Goal: Task Accomplishment & Management: Use online tool/utility

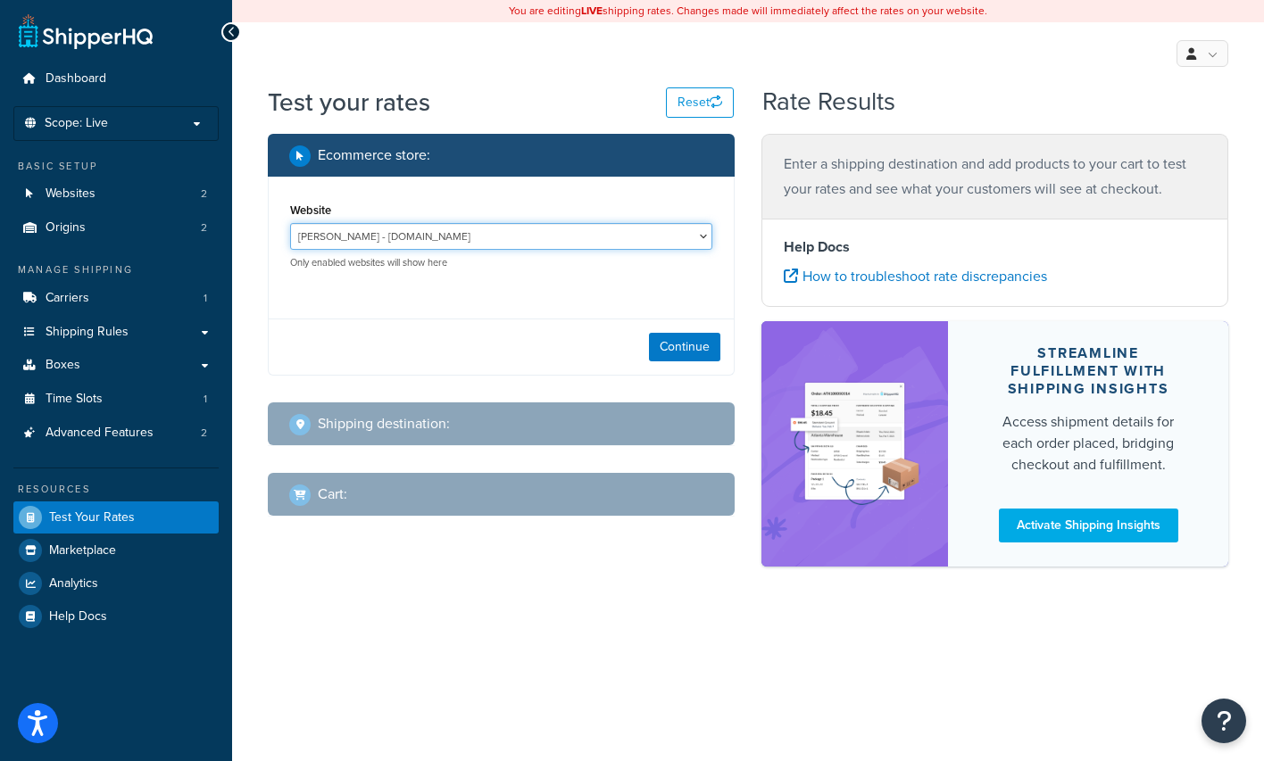
click at [402, 241] on select "[PERSON_NAME] - [DOMAIN_NAME] [DOMAIN_NAME] - [DOMAIN_NAME]" at bounding box center [501, 236] width 422 height 27
select select "e1b5d8f6a1fcda357c7160b765a6d72e"
click at [290, 223] on select "[PERSON_NAME] - [DOMAIN_NAME] [DOMAIN_NAME] - [DOMAIN_NAME]" at bounding box center [501, 236] width 422 height 27
click at [676, 346] on button "Continue" at bounding box center [684, 347] width 71 height 29
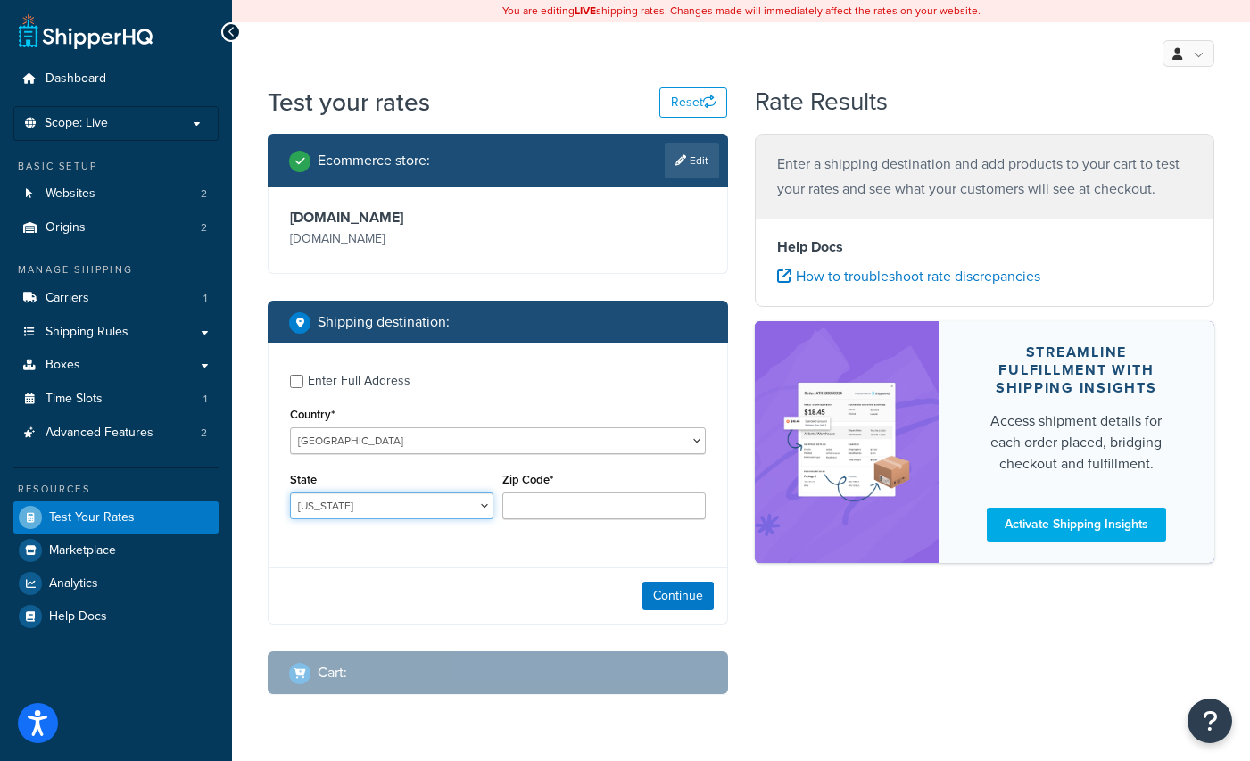
click at [355, 502] on select "[US_STATE] [US_STATE] [US_STATE] [US_STATE] [US_STATE] Armed Forces Americas Ar…" at bounding box center [391, 506] width 203 height 27
select select "NY"
click at [290, 493] on select "[US_STATE] [US_STATE] [US_STATE] [US_STATE] [US_STATE] Armed Forces Americas Ar…" at bounding box center [391, 506] width 203 height 27
click at [564, 507] on input "Zip Code*" at bounding box center [603, 506] width 203 height 27
type input "11743"
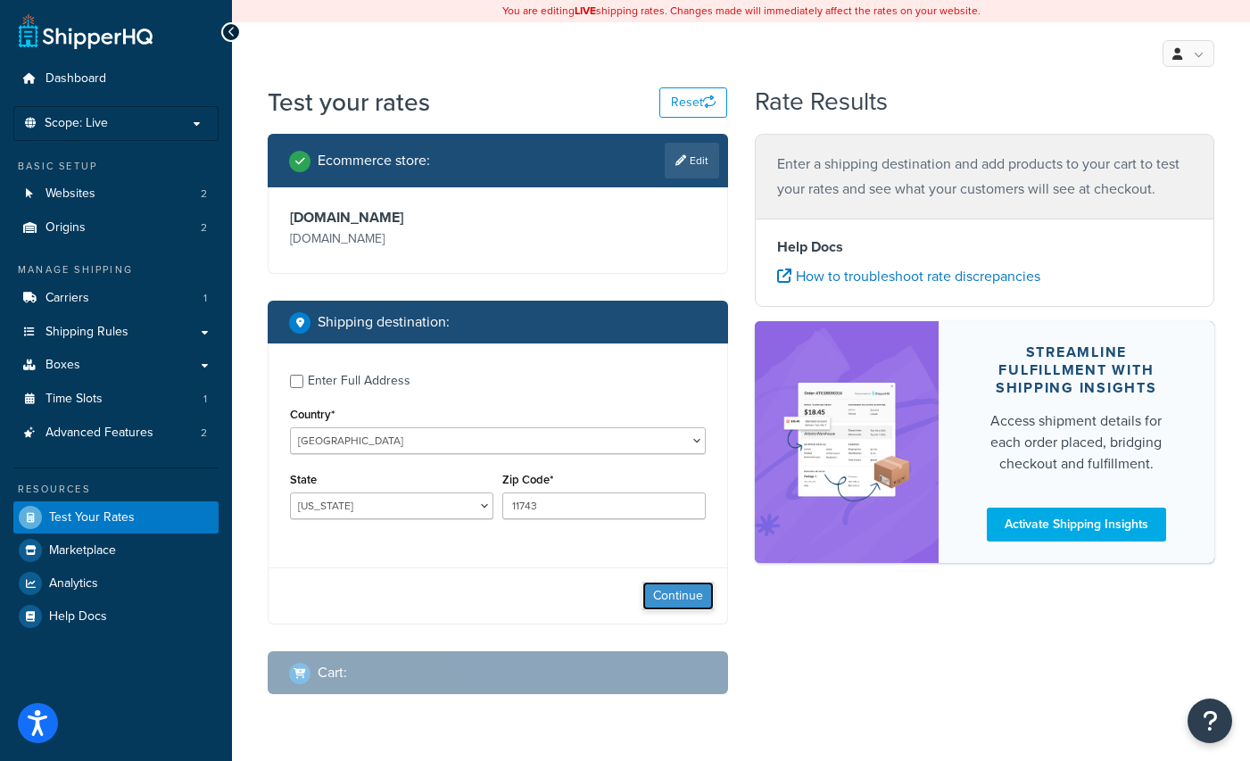
click at [684, 595] on button "Continue" at bounding box center [677, 596] width 71 height 29
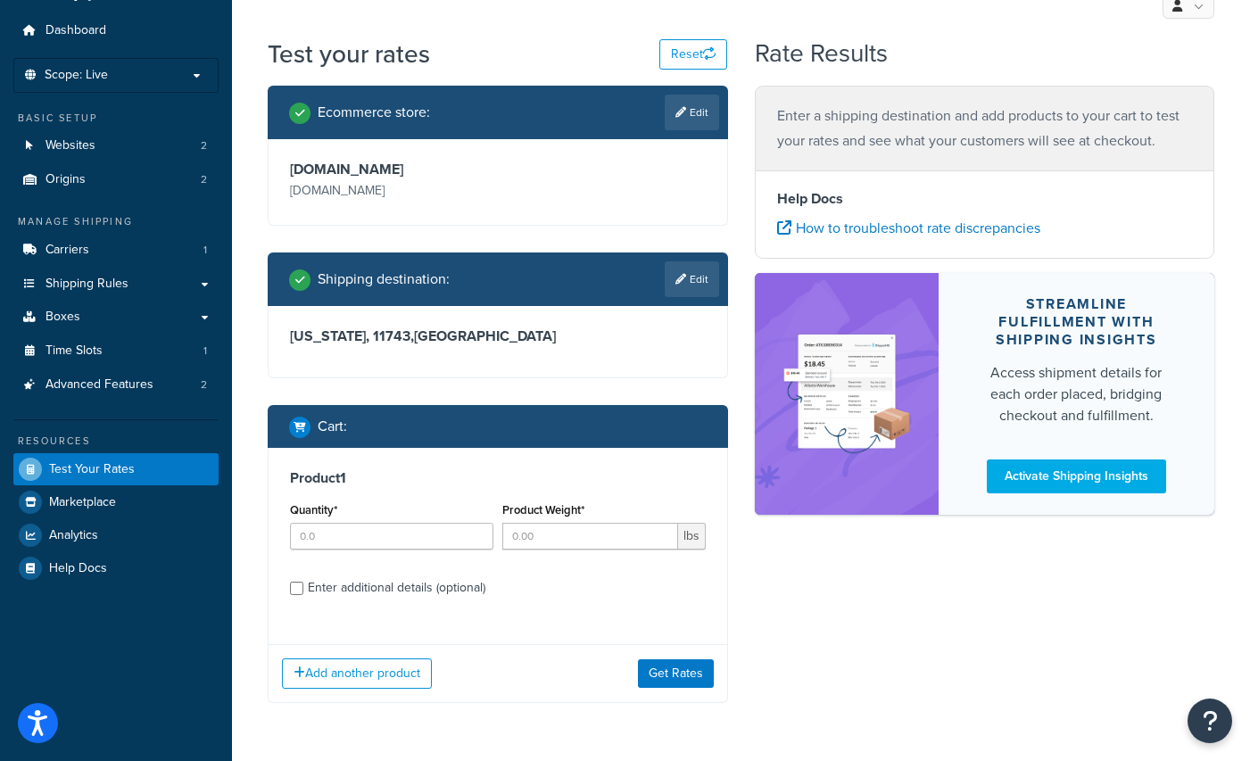
scroll to position [89, 0]
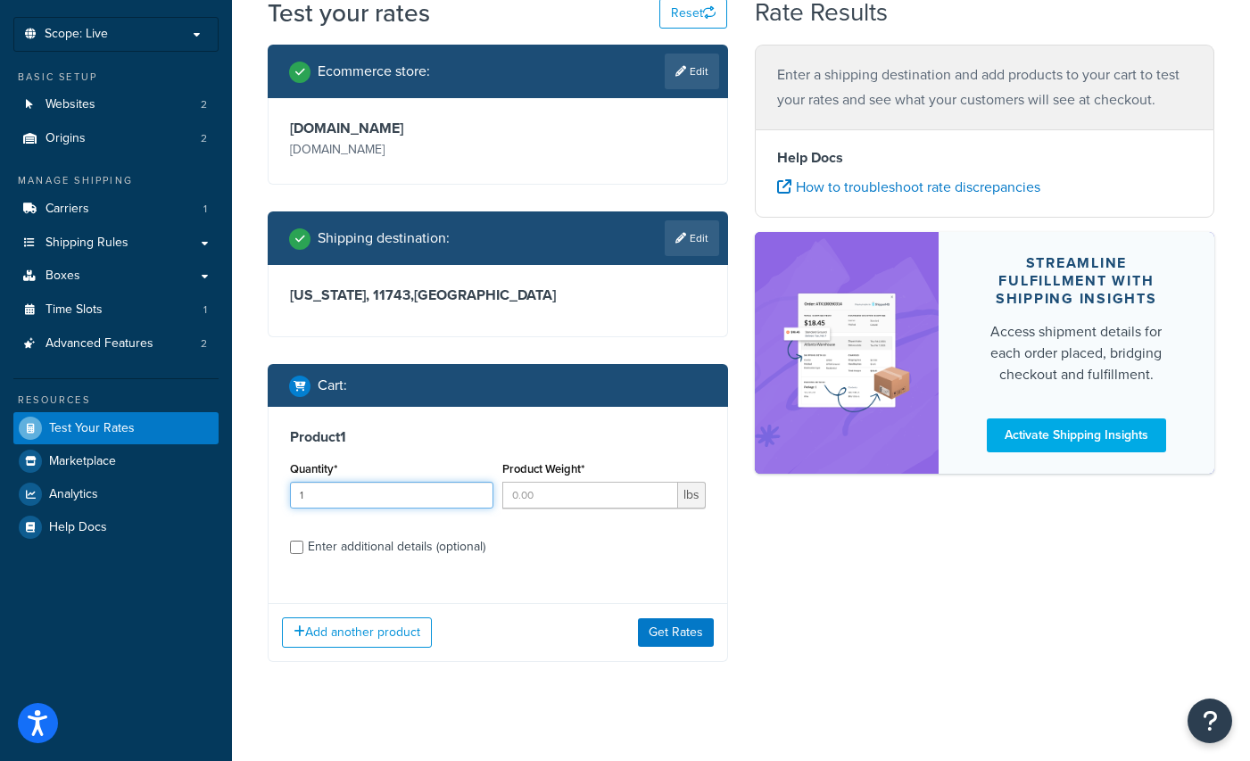
type input "1"
click at [473, 491] on input "1" at bounding box center [391, 495] width 203 height 27
drag, startPoint x: 593, startPoint y: 494, endPoint x: 673, endPoint y: 492, distance: 79.5
click at [594, 494] on input "Product Weight*" at bounding box center [590, 495] width 176 height 27
click at [663, 491] on input "1" at bounding box center [590, 495] width 176 height 27
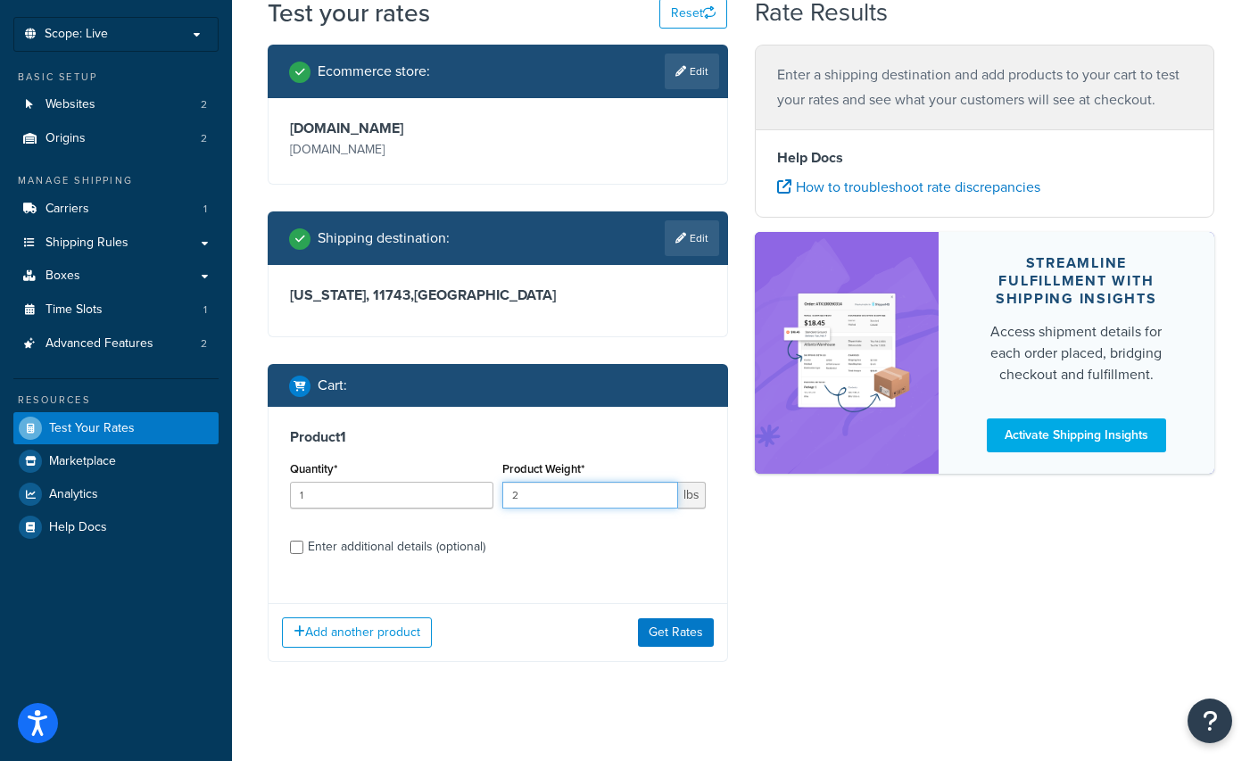
type input "2"
click at [663, 490] on input "2" at bounding box center [590, 495] width 176 height 27
click at [595, 538] on label "Enter additional details (optional)" at bounding box center [507, 545] width 398 height 29
click at [303, 541] on input "Enter additional details (optional)" at bounding box center [296, 547] width 13 height 13
checkbox input "true"
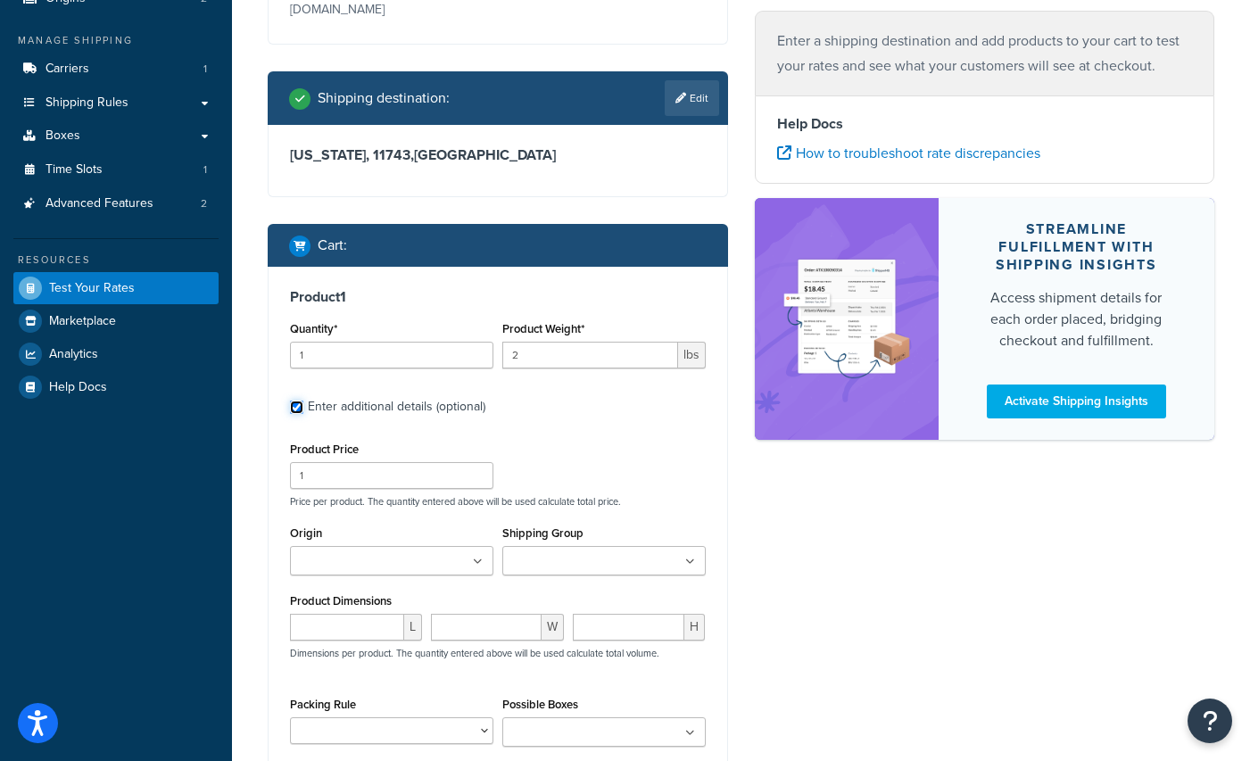
scroll to position [268, 0]
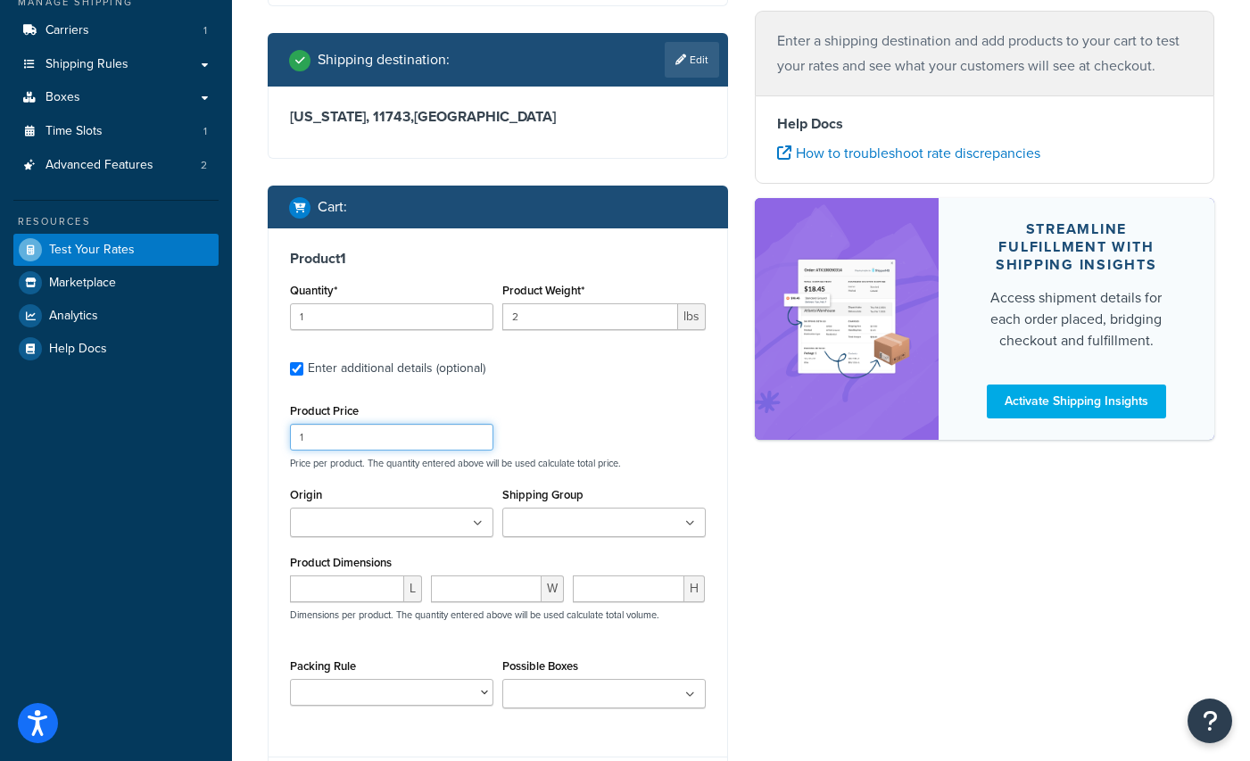
click at [314, 436] on input "1" at bounding box center [391, 437] width 203 height 27
type input "19.98"
click at [430, 527] on input "Origin" at bounding box center [374, 524] width 158 height 20
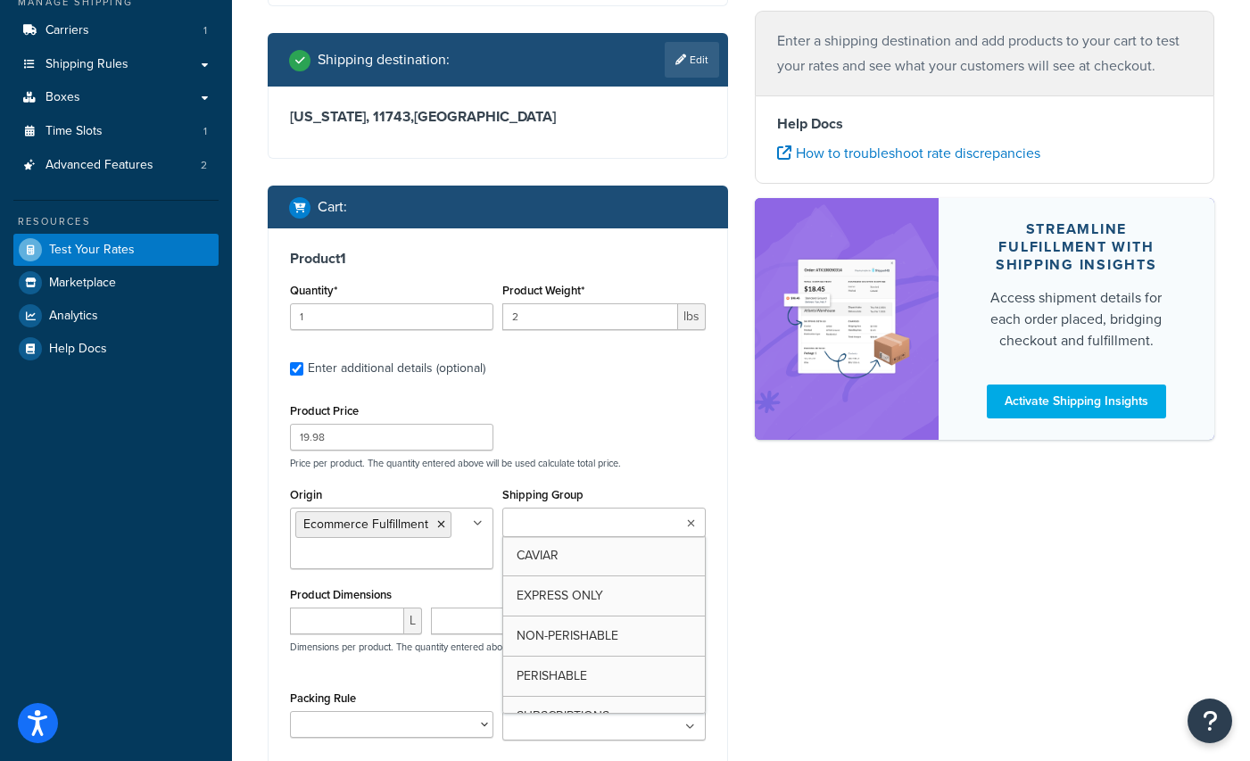
click at [550, 531] on input "Shipping Group" at bounding box center [587, 524] width 158 height 20
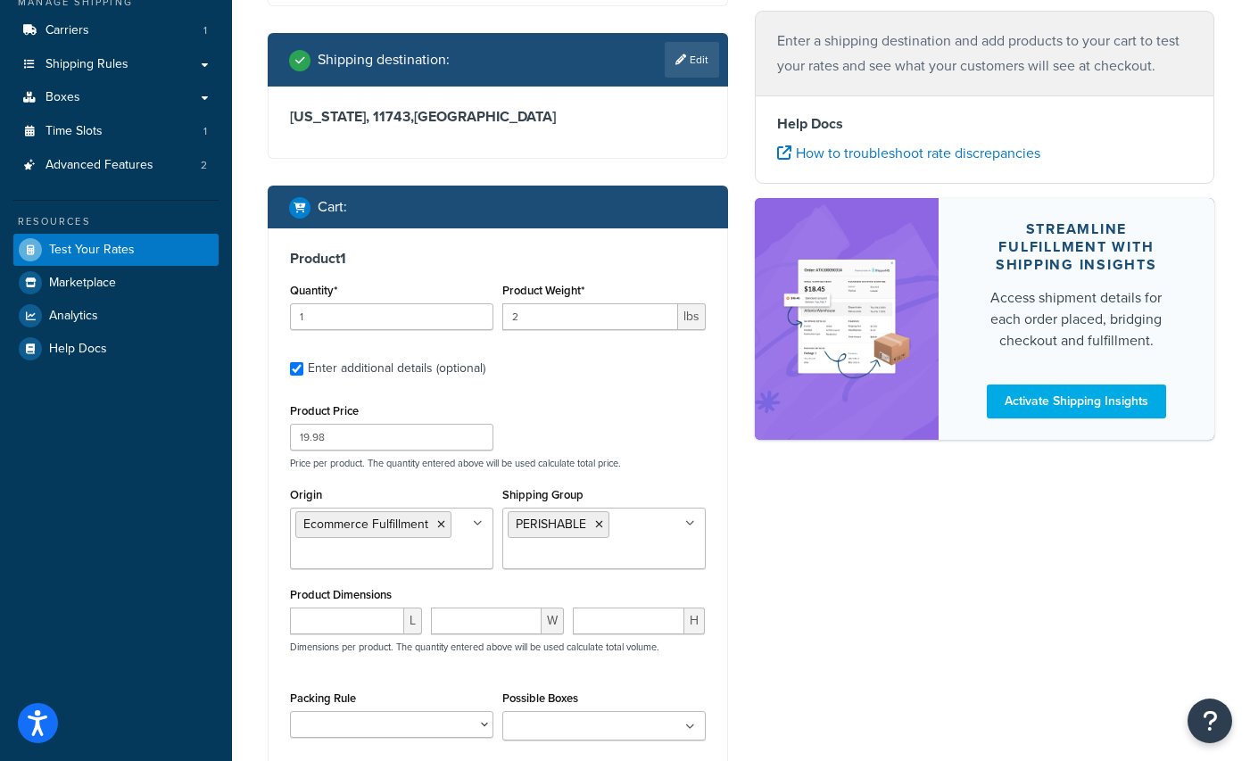
click at [775, 556] on div "Ecommerce store : Edit [DOMAIN_NAME] [DOMAIN_NAME] Shipping destination : Edit …" at bounding box center [741, 370] width 974 height 1008
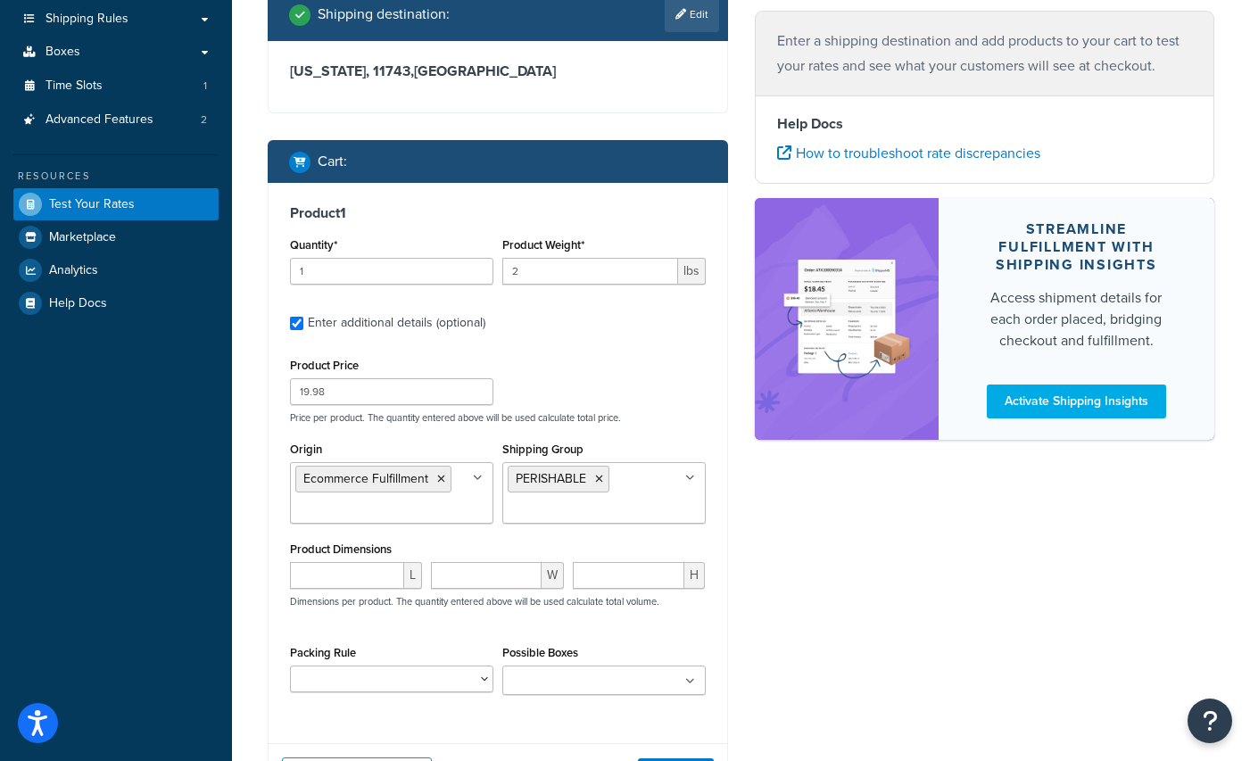
scroll to position [357, 0]
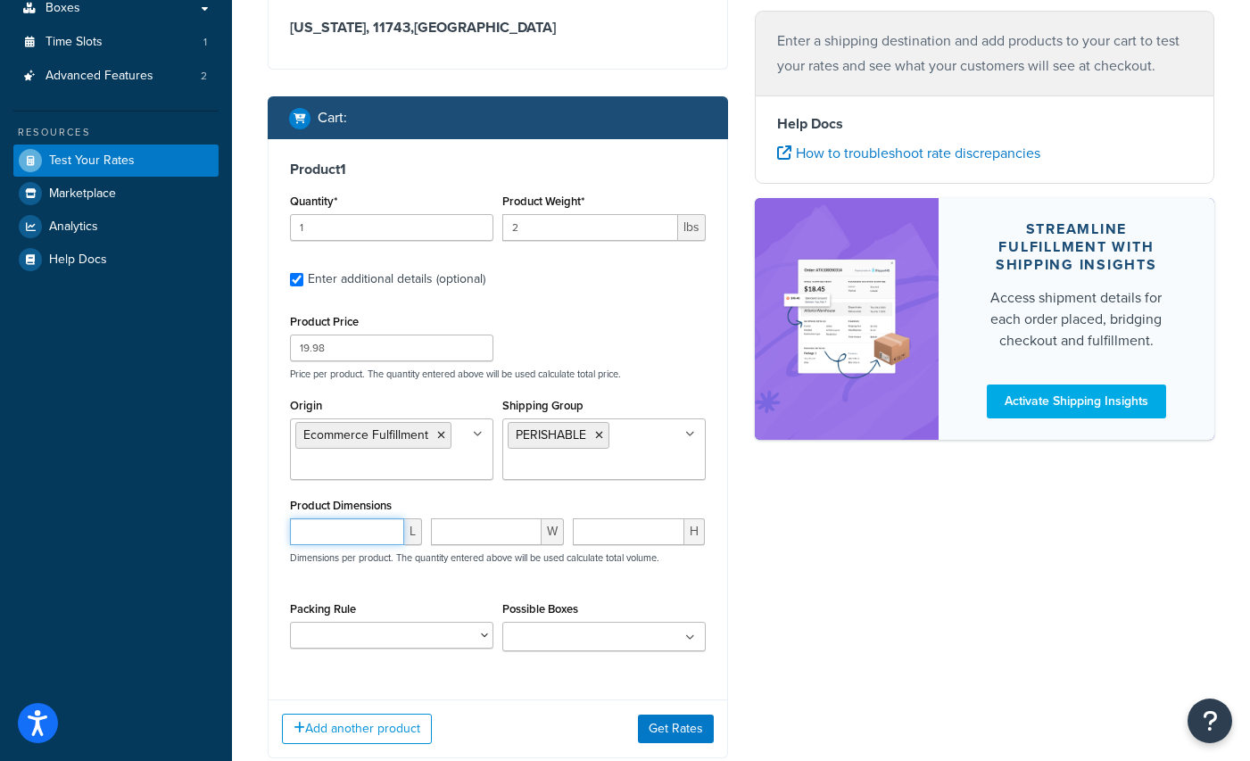
click at [341, 529] on input "number" at bounding box center [347, 531] width 114 height 27
type input "12"
click at [475, 636] on select "CAVIAR EXPRESS ONLY NON-PERISHABLE PERISHABLE" at bounding box center [391, 635] width 203 height 27
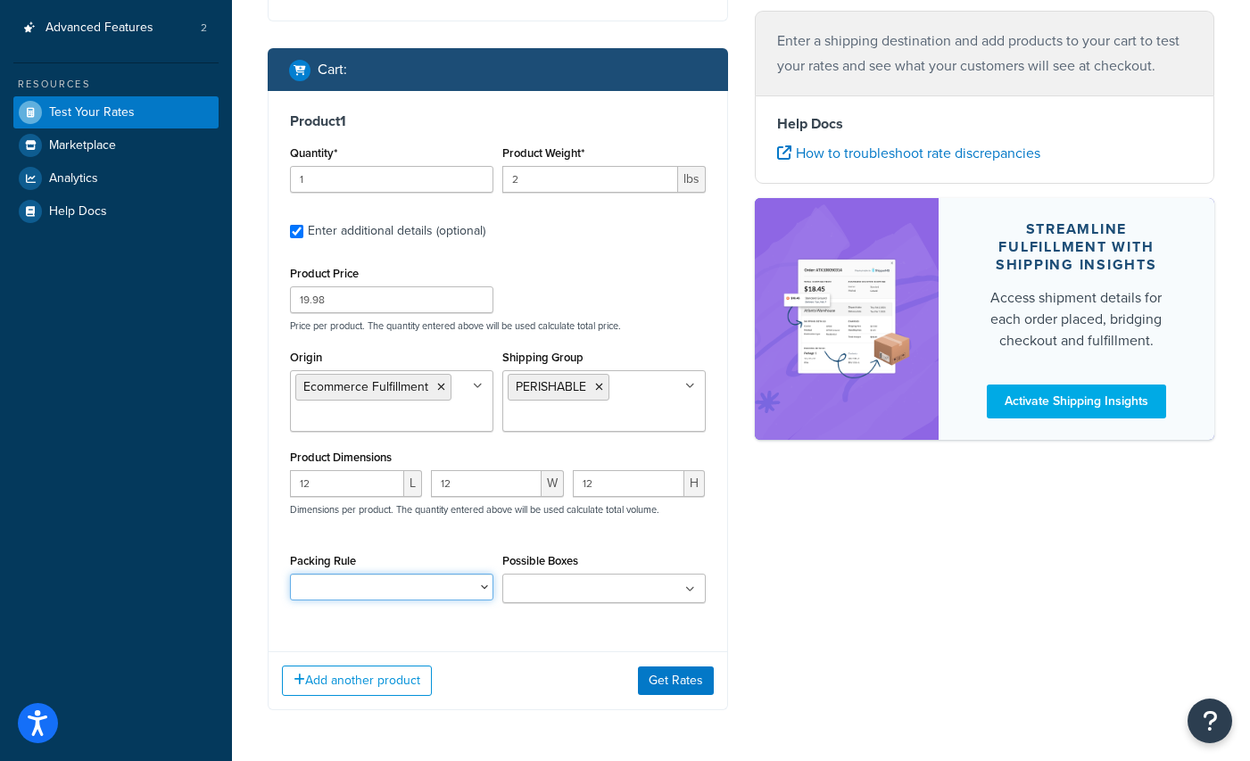
scroll to position [446, 0]
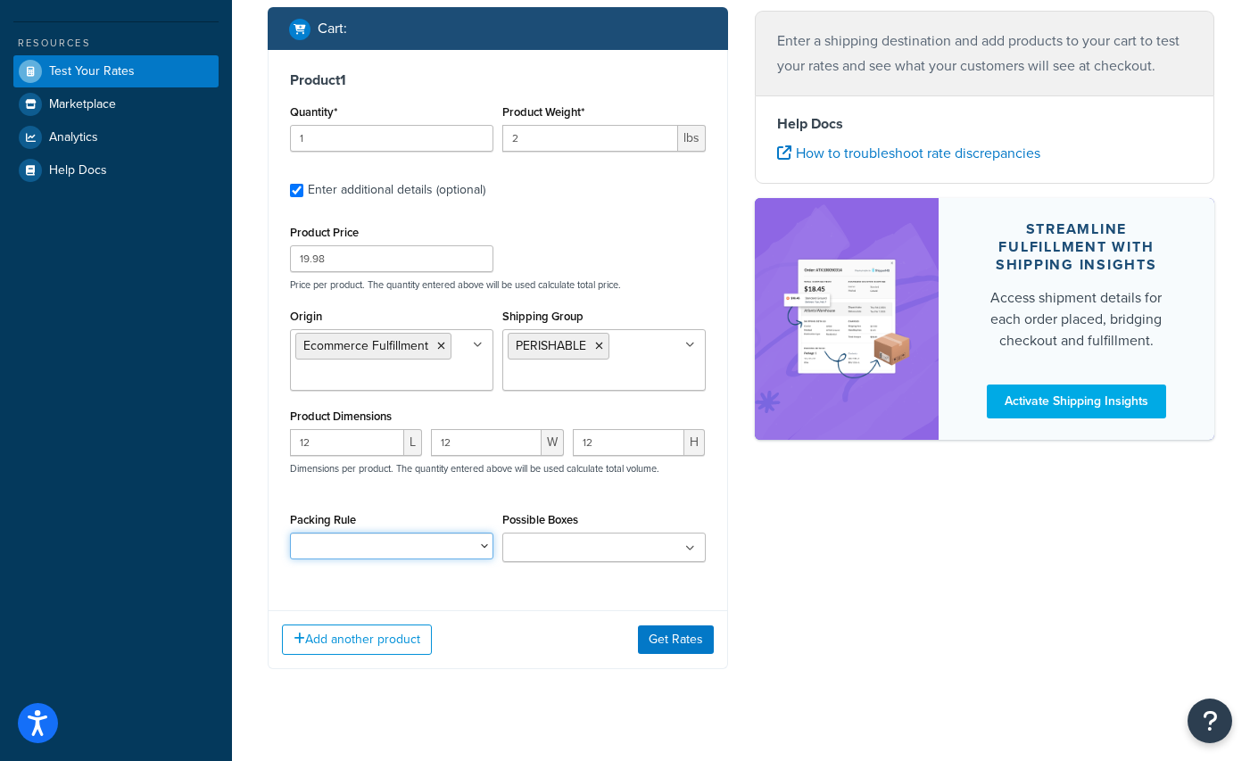
click at [443, 549] on select "CAVIAR EXPRESS ONLY NON-PERISHABLE PERISHABLE" at bounding box center [391, 546] width 203 height 27
select select "55180"
click at [290, 535] on select "CAVIAR EXPRESS ONLY NON-PERISHABLE PERISHABLE" at bounding box center [391, 546] width 203 height 27
click at [563, 546] on input "Possible Boxes" at bounding box center [587, 549] width 158 height 20
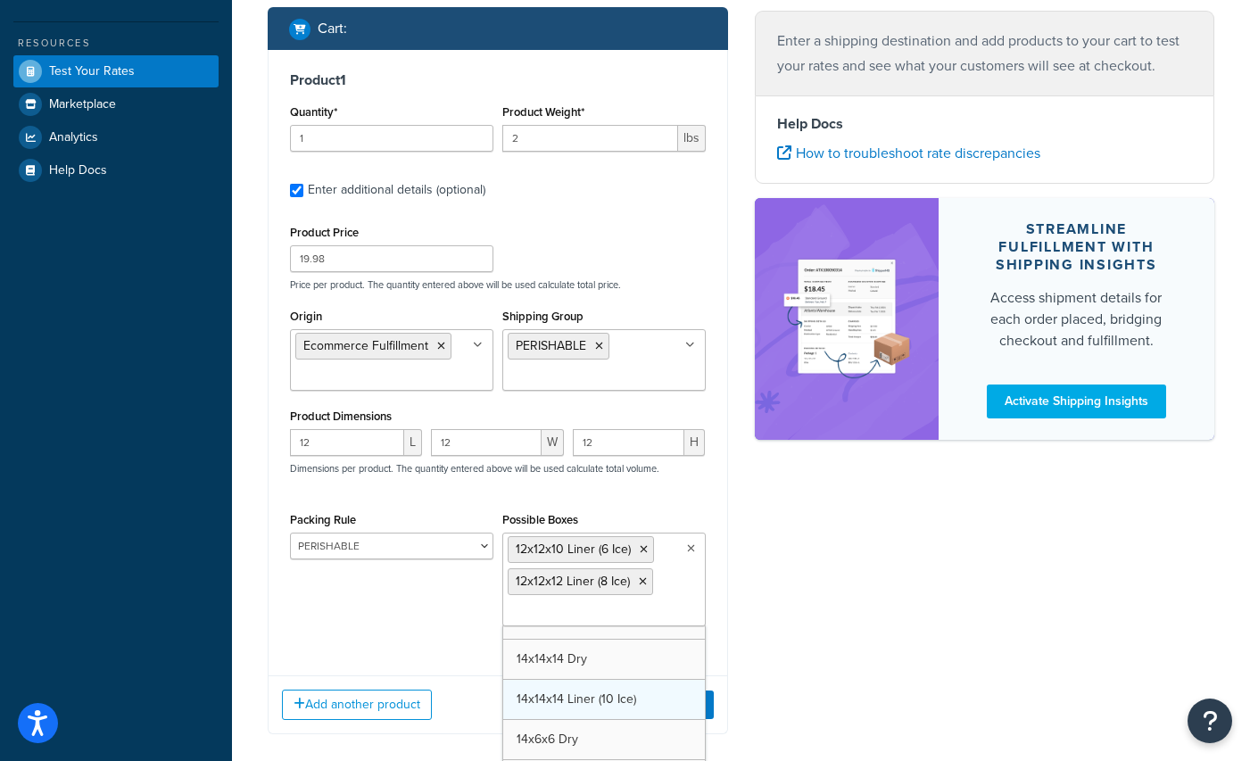
scroll to position [228, 0]
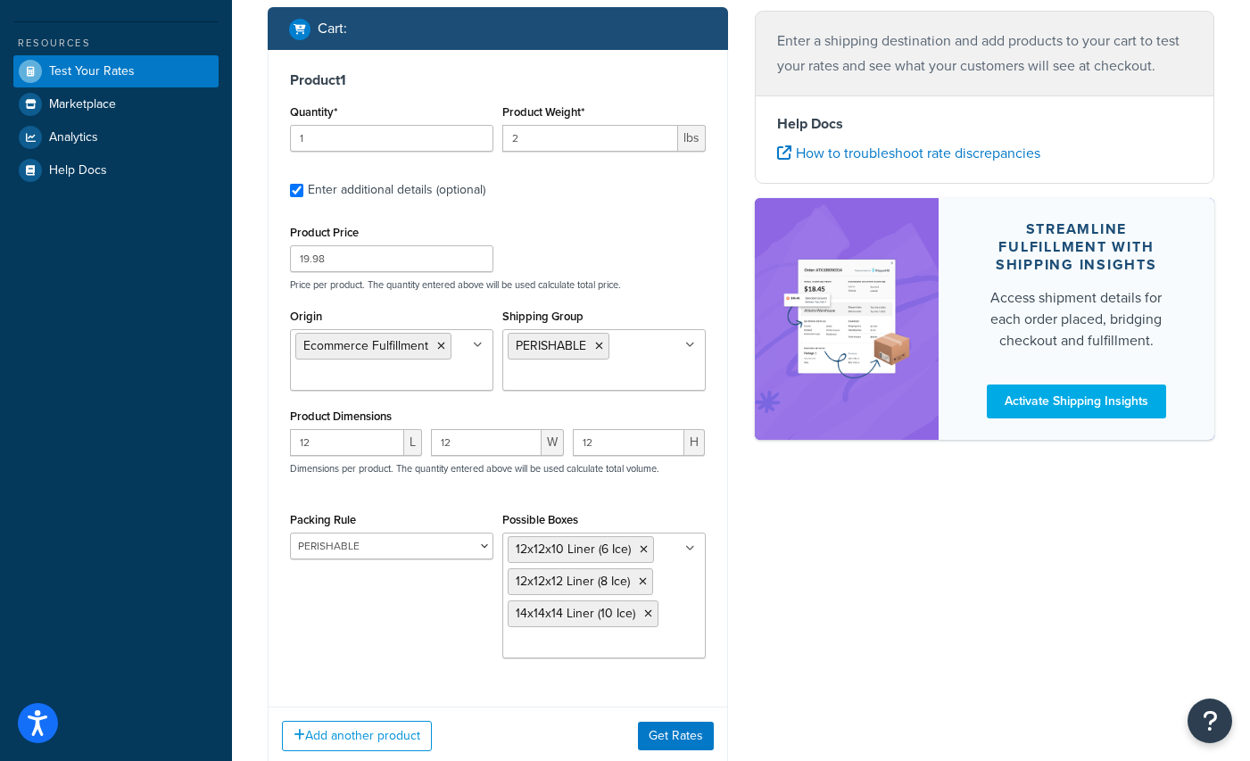
click at [774, 651] on div "Ecommerce store : Edit [DOMAIN_NAME] [DOMAIN_NAME] Shipping destination : Edit …" at bounding box center [741, 240] width 974 height 1105
click at [674, 735] on button "Get Rates" at bounding box center [676, 736] width 76 height 29
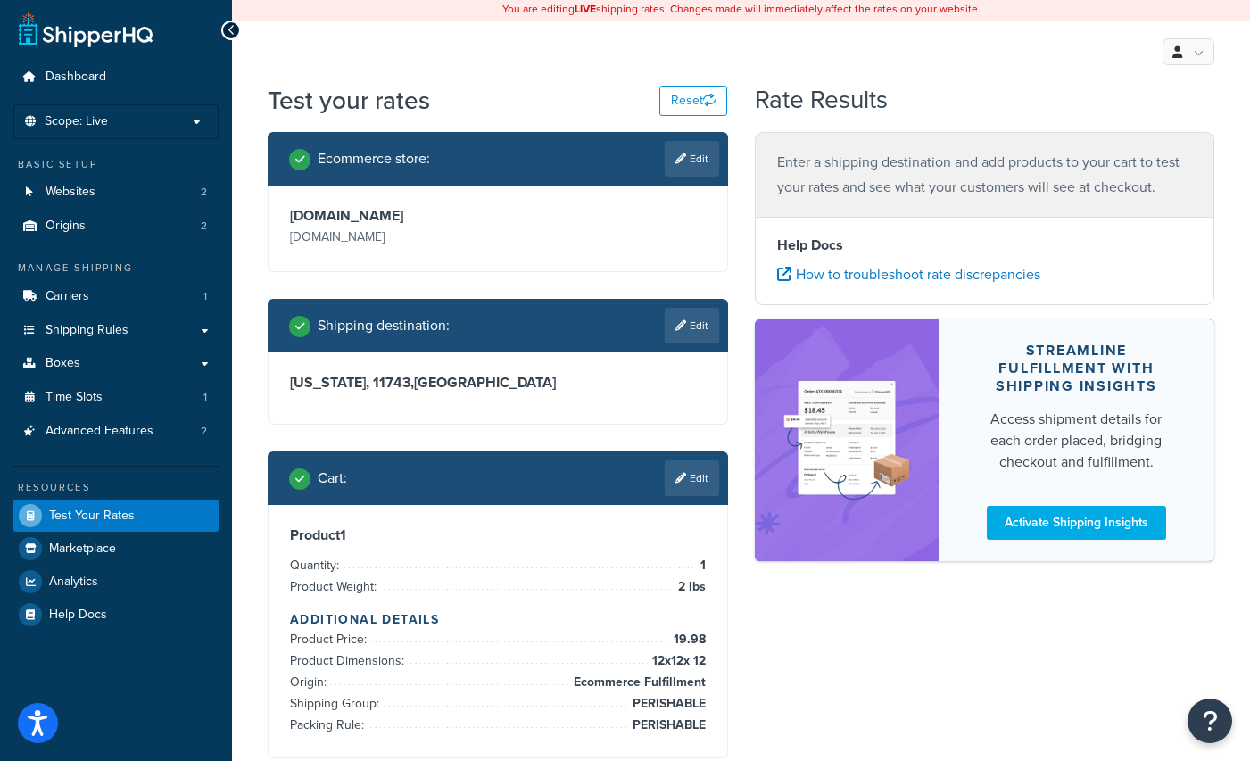
scroll to position [0, 0]
